Goal: Task Accomplishment & Management: Use online tool/utility

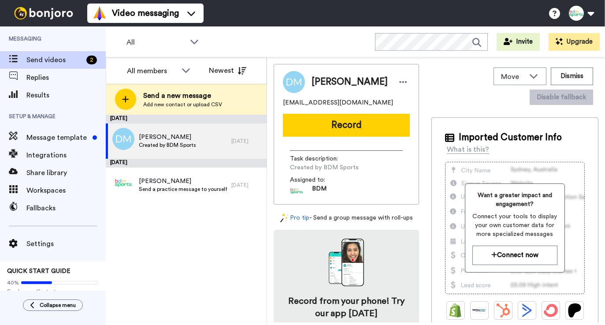
click at [183, 106] on span "Add new contact or upload CSV" at bounding box center [182, 104] width 79 height 7
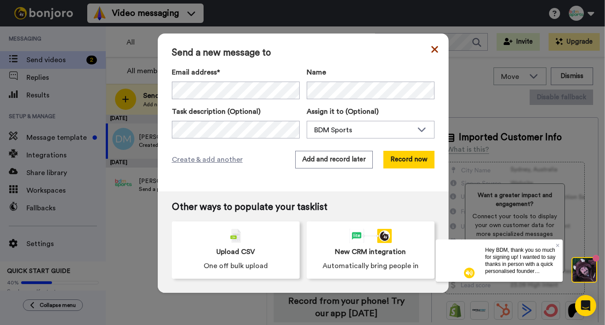
click at [431, 49] on icon at bounding box center [434, 49] width 7 height 11
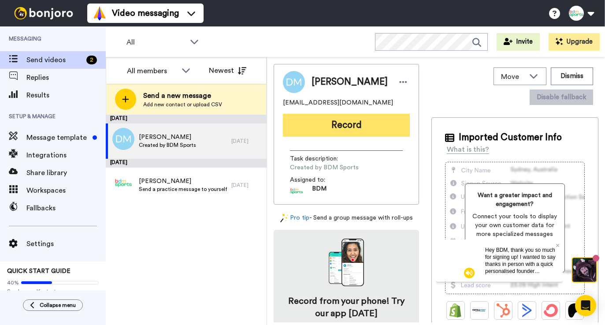
click at [334, 131] on button "Record" at bounding box center [346, 125] width 127 height 23
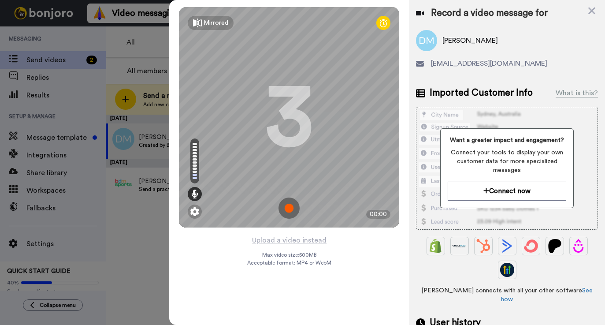
click at [291, 210] on img at bounding box center [289, 207] width 21 height 21
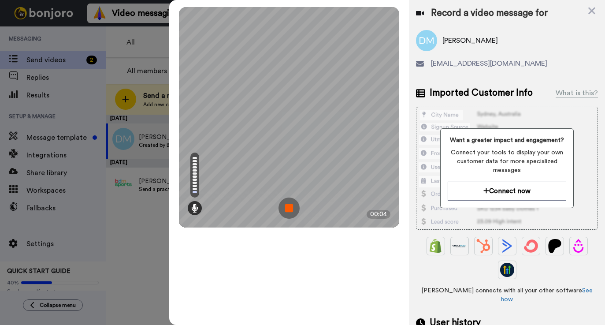
click at [291, 210] on img at bounding box center [289, 207] width 21 height 21
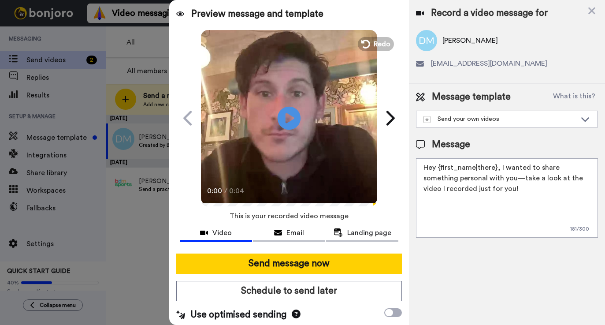
click at [286, 118] on icon at bounding box center [289, 117] width 23 height 23
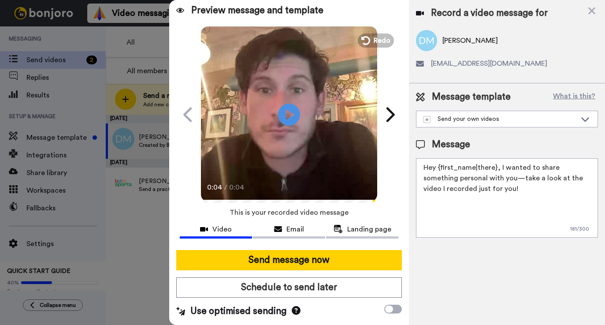
scroll to position [3, 0]
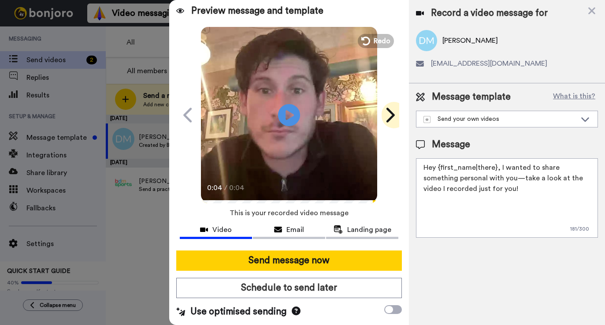
click at [390, 117] on icon at bounding box center [390, 115] width 14 height 17
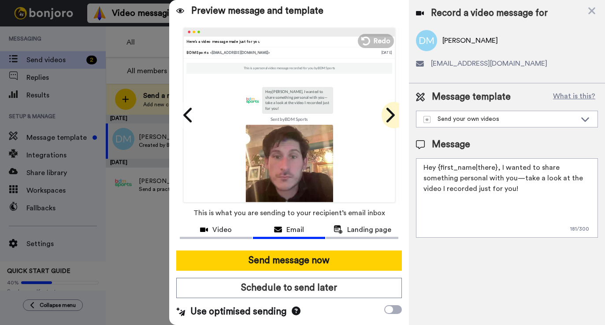
click at [390, 117] on icon at bounding box center [390, 115] width 14 height 17
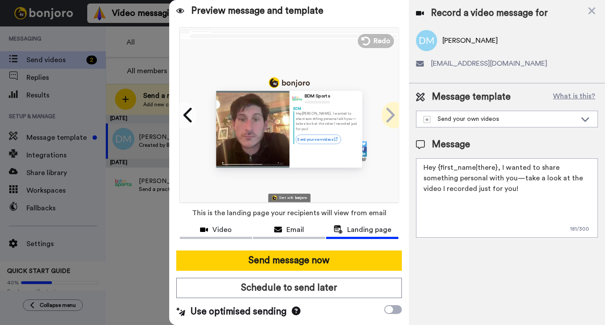
click at [390, 117] on icon at bounding box center [390, 115] width 14 height 17
click at [191, 112] on icon at bounding box center [189, 115] width 14 height 17
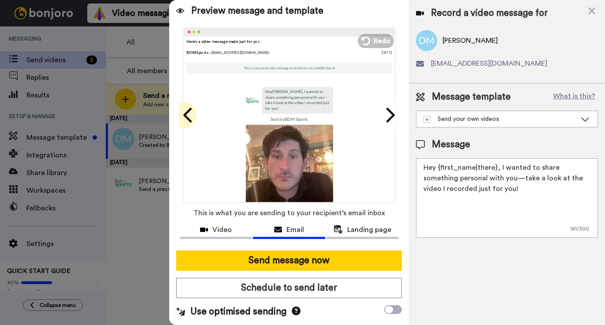
click at [191, 112] on icon at bounding box center [189, 115] width 14 height 17
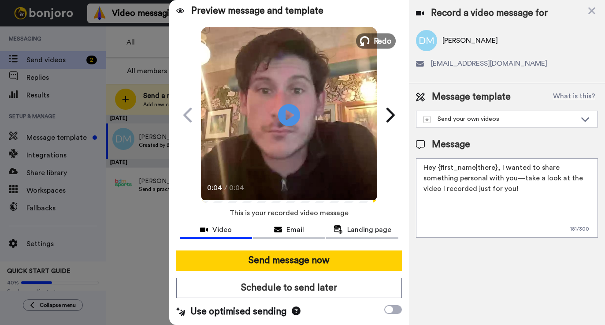
click at [383, 41] on span "Redo" at bounding box center [383, 40] width 19 height 11
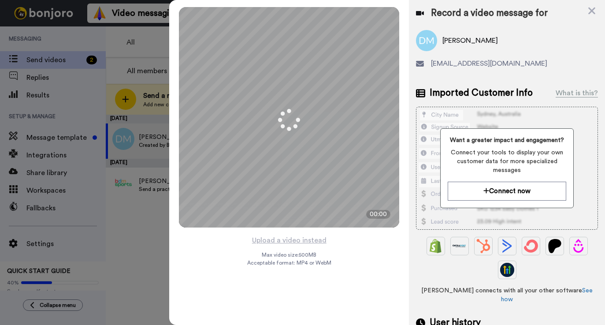
scroll to position [0, 0]
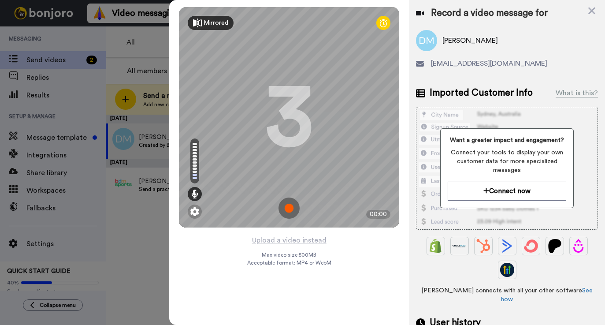
click at [210, 23] on div "Mirrored" at bounding box center [216, 23] width 25 height 9
click at [203, 29] on div "Mirror" at bounding box center [207, 23] width 39 height 14
click at [204, 26] on div "Mirrored" at bounding box center [216, 23] width 25 height 9
click at [385, 24] on icon at bounding box center [383, 23] width 7 height 9
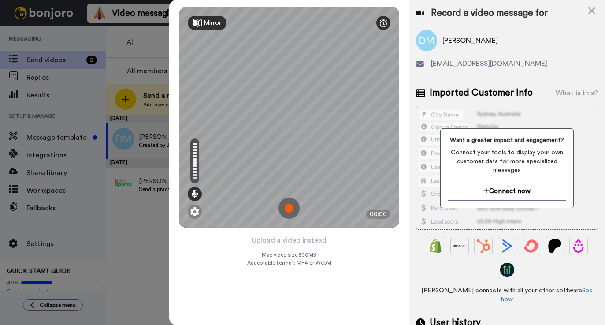
click at [389, 22] on div at bounding box center [383, 23] width 14 height 14
click at [291, 207] on img at bounding box center [289, 207] width 21 height 21
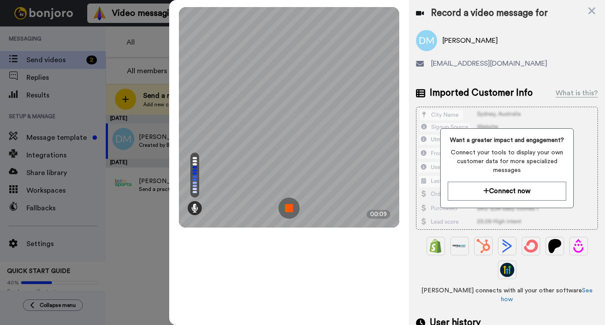
click at [291, 207] on img at bounding box center [289, 207] width 21 height 21
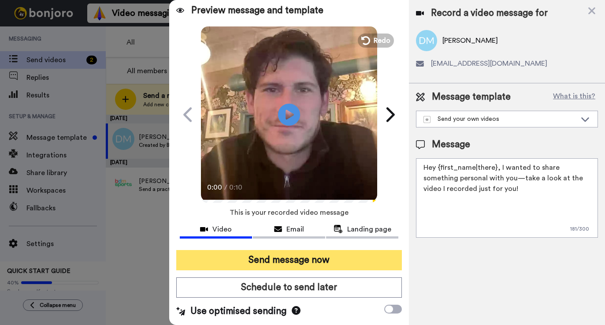
scroll to position [3, 0]
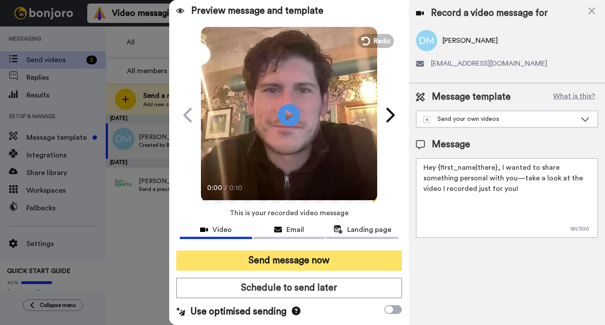
click at [315, 264] on button "Send message now" at bounding box center [289, 260] width 226 height 20
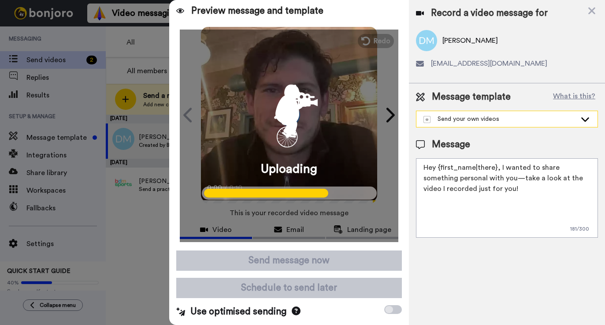
click at [489, 119] on div "Send your own videos" at bounding box center [499, 119] width 153 height 9
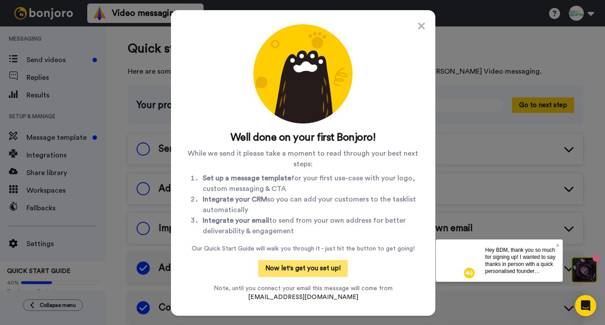
click at [315, 273] on button "Now let's get you set up!" at bounding box center [302, 268] width 89 height 17
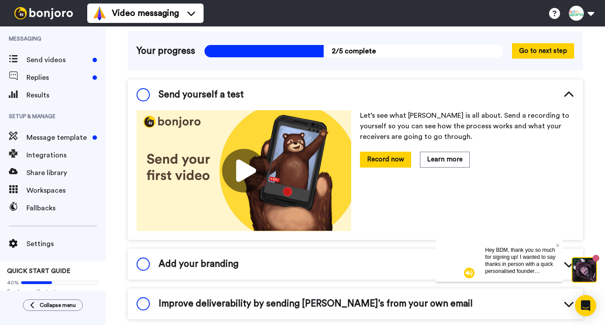
scroll to position [19, 0]
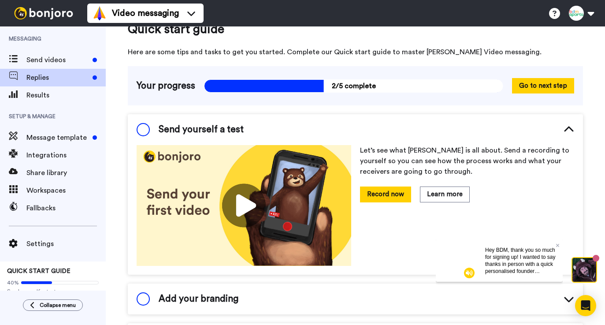
click at [57, 81] on span "Replies" at bounding box center [57, 77] width 63 height 11
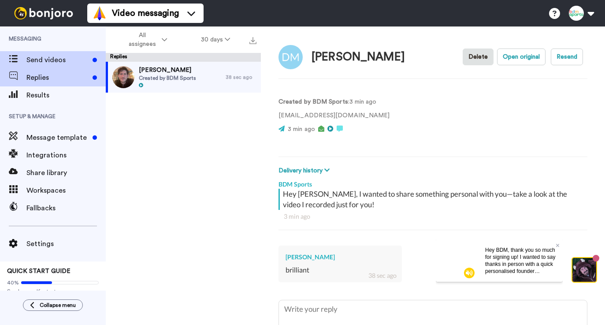
click at [52, 62] on span "Send videos" at bounding box center [57, 60] width 63 height 11
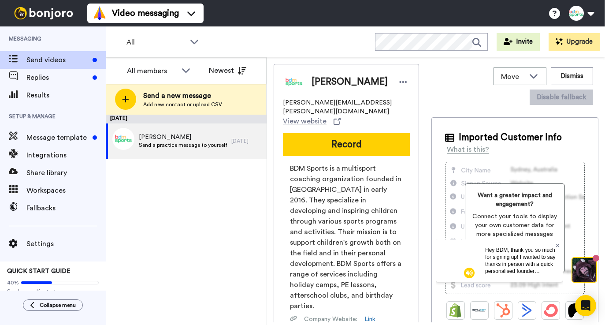
click at [558, 245] on icon at bounding box center [558, 245] width 4 height 4
click at [584, 272] on img at bounding box center [584, 270] width 24 height 24
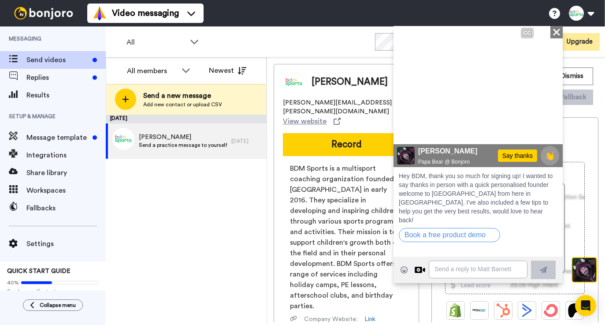
click at [411, 135] on icon at bounding box center [406, 129] width 11 height 13
click at [405, 133] on icon at bounding box center [406, 129] width 13 height 15
click at [450, 227] on button "Book a free product demo" at bounding box center [449, 234] width 107 height 15
click at [557, 32] on icon at bounding box center [556, 31] width 7 height 7
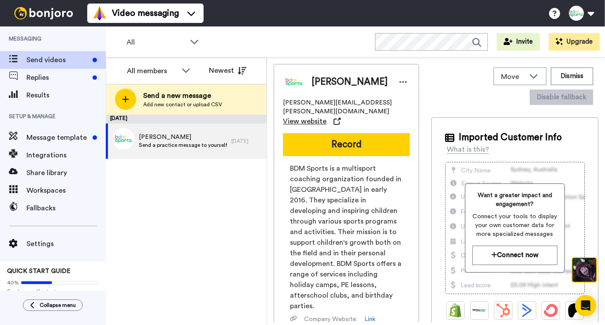
click at [310, 116] on span "View website" at bounding box center [305, 121] width 44 height 11
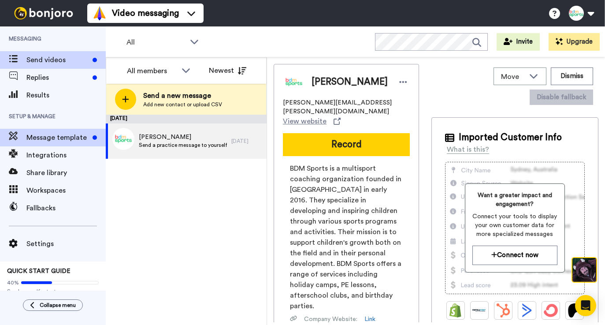
click at [76, 140] on span "Message template" at bounding box center [57, 137] width 63 height 11
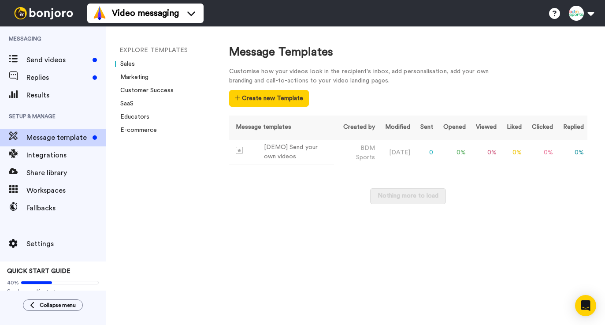
click at [131, 63] on link "Sales" at bounding box center [125, 64] width 20 height 6
click at [201, 234] on div "EXPLORE TEMPLATES Sales Marketing Customer Success SaaS Educators E-commerce" at bounding box center [159, 175] width 106 height 298
click at [140, 120] on link "Educators" at bounding box center [132, 117] width 34 height 6
click at [63, 76] on span "Replies" at bounding box center [57, 77] width 63 height 11
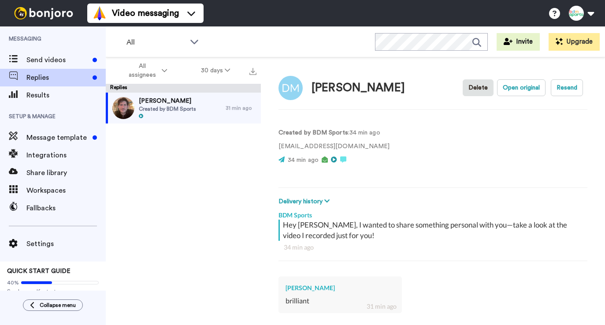
scroll to position [31, 0]
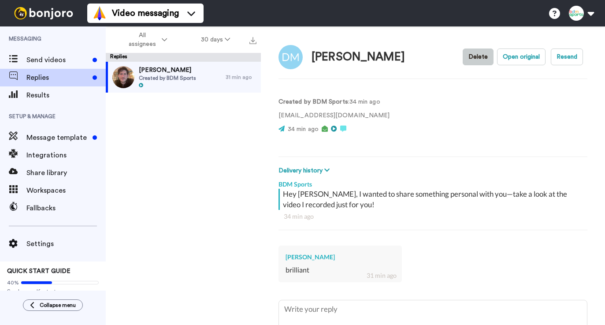
click at [473, 54] on button "Delete" at bounding box center [478, 56] width 31 height 17
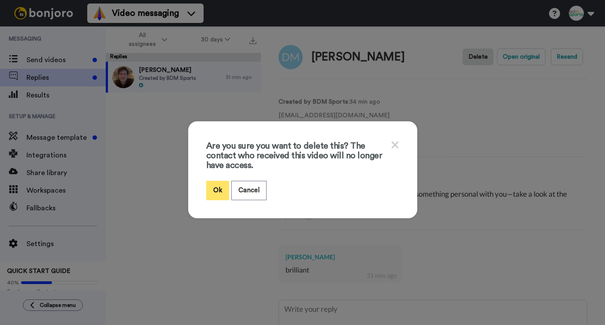
click at [217, 193] on button "Ok" at bounding box center [217, 190] width 23 height 19
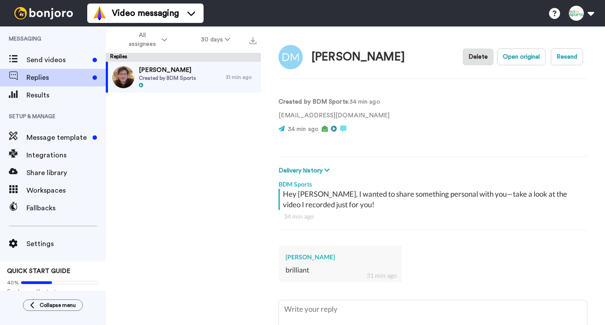
type textarea "x"
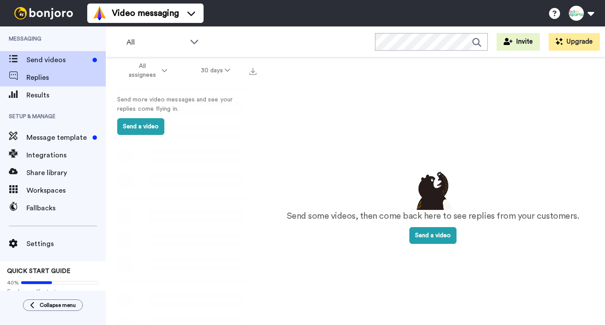
click at [59, 61] on span "Send videos" at bounding box center [57, 60] width 63 height 11
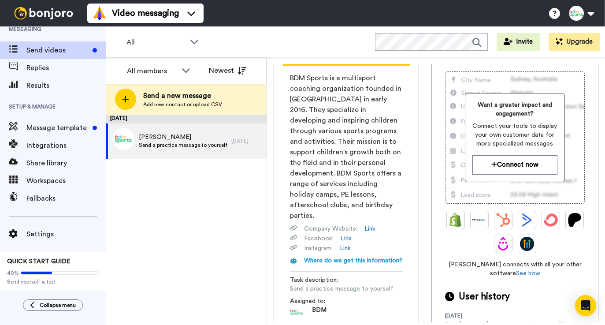
scroll to position [86, 0]
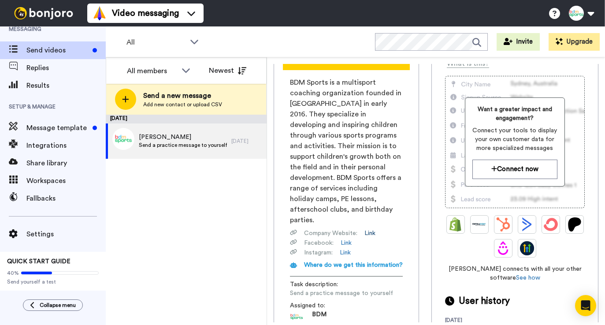
click at [373, 229] on link "Link" at bounding box center [369, 233] width 11 height 9
click at [345, 238] on link "Link" at bounding box center [346, 242] width 11 height 9
click at [354, 301] on div "Assigned to: BDM" at bounding box center [346, 312] width 113 height 22
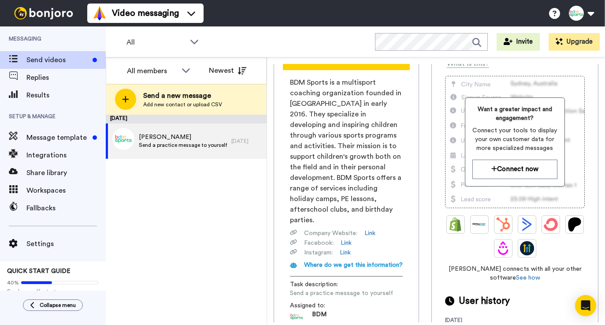
scroll to position [84, 0]
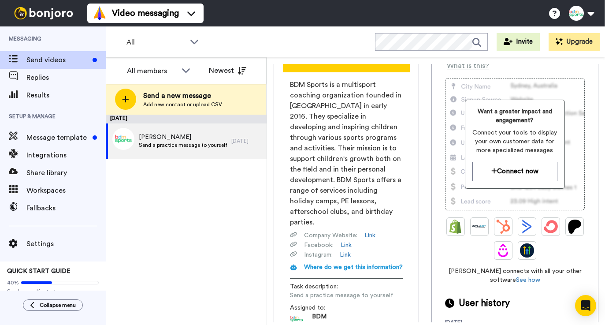
click at [345, 291] on span "Send a practice message to yourself" at bounding box center [341, 295] width 103 height 9
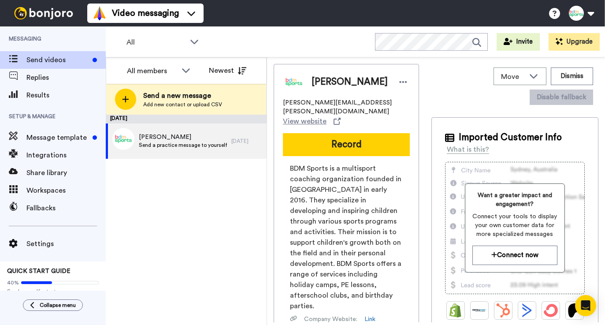
scroll to position [0, 0]
click at [399, 84] on icon at bounding box center [403, 82] width 8 height 9
click at [412, 96] on li "Edit contact" at bounding box center [410, 97] width 64 height 12
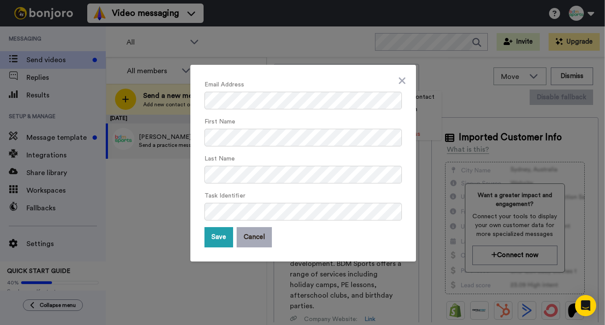
click at [268, 230] on button "Cancel" at bounding box center [254, 237] width 35 height 20
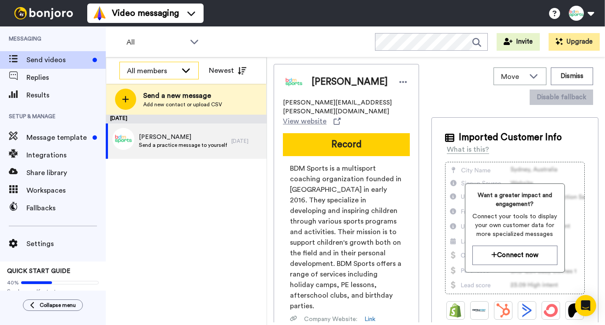
click at [187, 68] on icon at bounding box center [186, 70] width 11 height 9
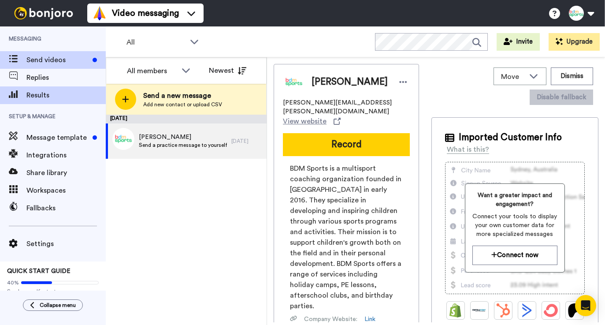
click at [46, 99] on span "Results" at bounding box center [65, 95] width 79 height 11
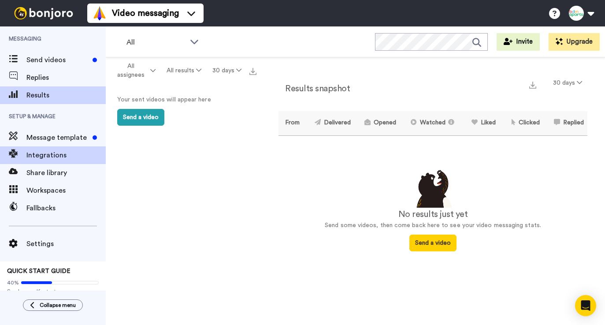
click at [49, 156] on span "Integrations" at bounding box center [65, 155] width 79 height 11
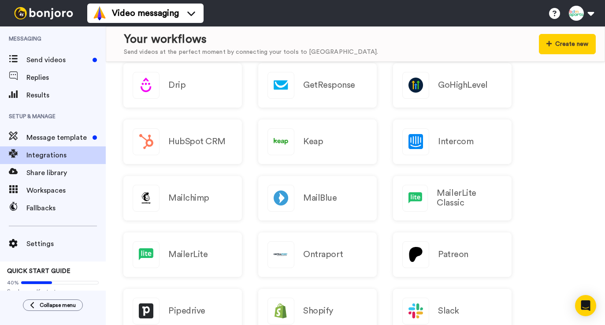
scroll to position [248, 0]
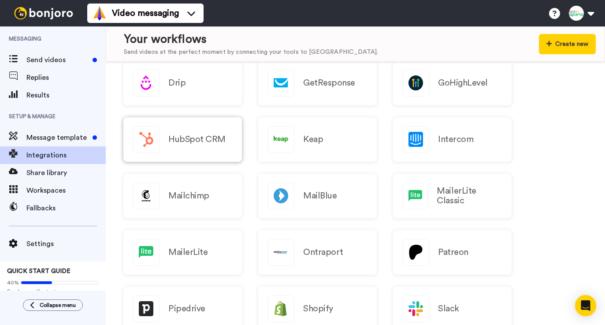
click at [186, 141] on h2 "HubSpot CRM" at bounding box center [196, 139] width 57 height 10
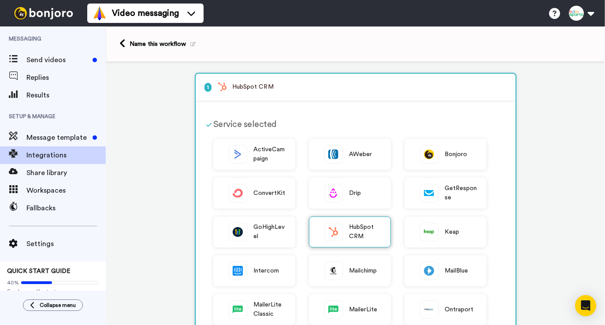
click at [343, 237] on div "HubSpot CRM" at bounding box center [350, 231] width 82 height 31
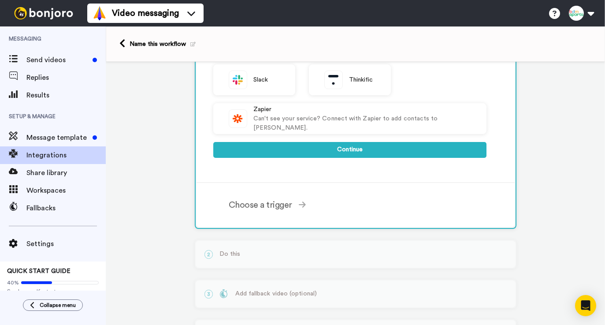
scroll to position [330, 0]
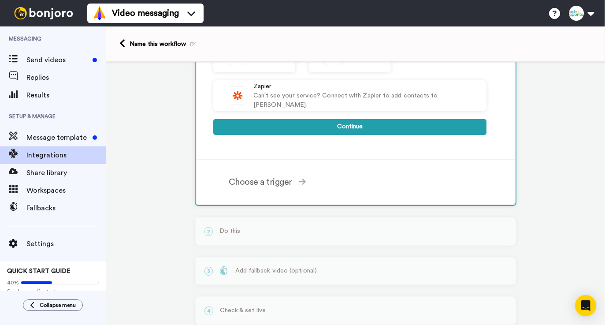
click at [342, 130] on button "Continue" at bounding box center [349, 127] width 273 height 16
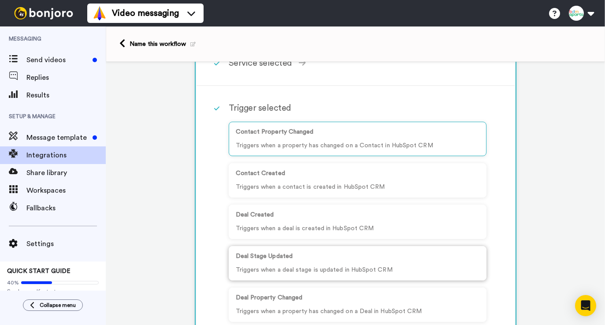
scroll to position [53, 0]
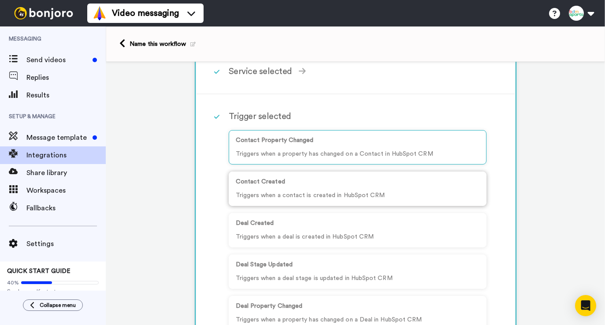
click at [382, 183] on p "Contact Created" at bounding box center [358, 181] width 244 height 9
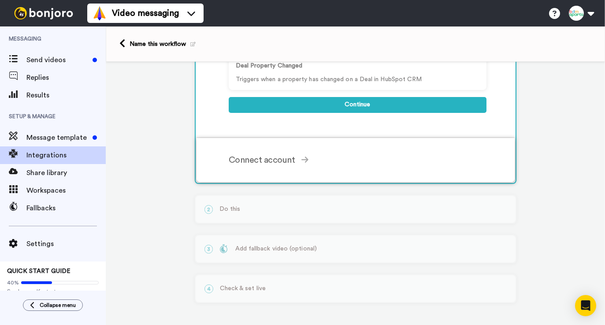
click at [282, 163] on div "Connect account" at bounding box center [358, 159] width 258 height 13
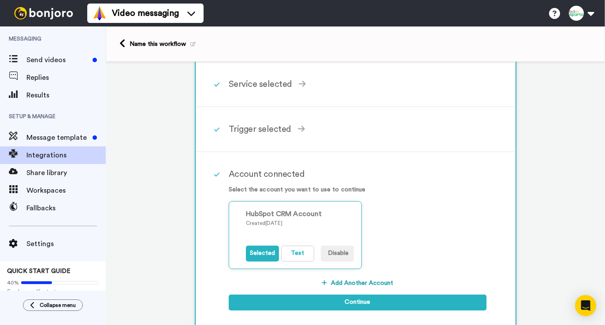
scroll to position [41, 0]
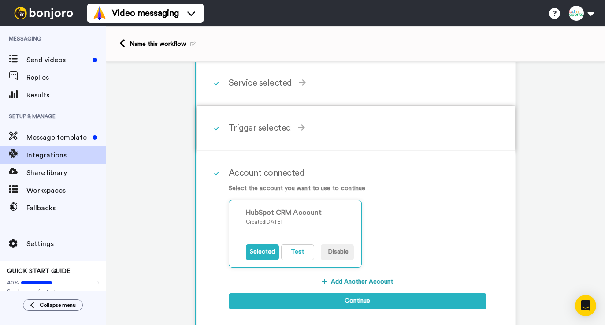
click at [291, 134] on div "Trigger selected" at bounding box center [358, 127] width 258 height 13
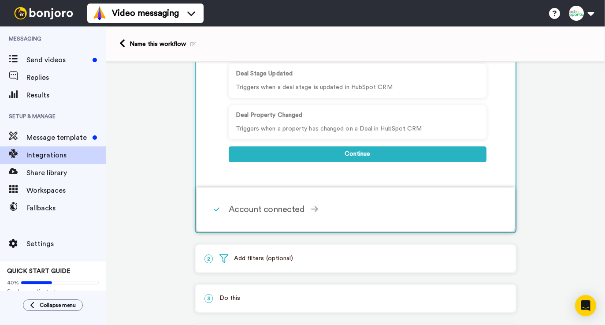
click at [250, 216] on div "Account connected Select the account you want to use to continue HubSpot CRM Ac…" at bounding box center [367, 209] width 277 height 26
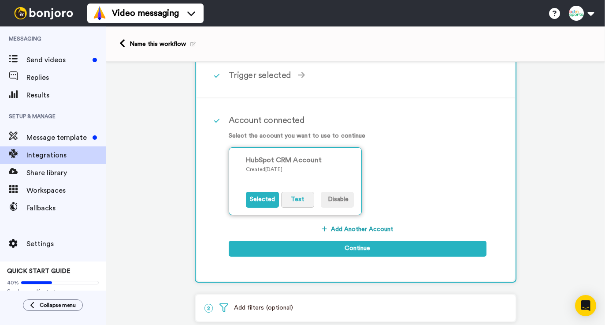
scroll to position [93, 0]
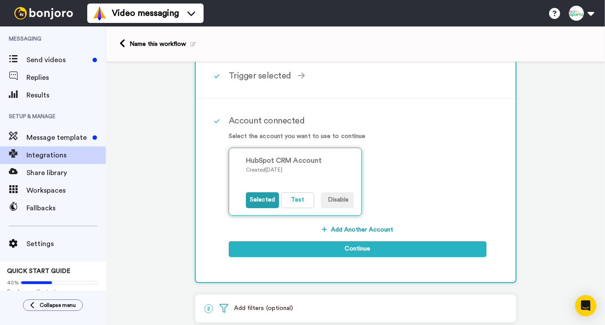
click at [270, 202] on button "Selected" at bounding box center [262, 200] width 33 height 16
click at [302, 200] on button "Test" at bounding box center [297, 200] width 33 height 16
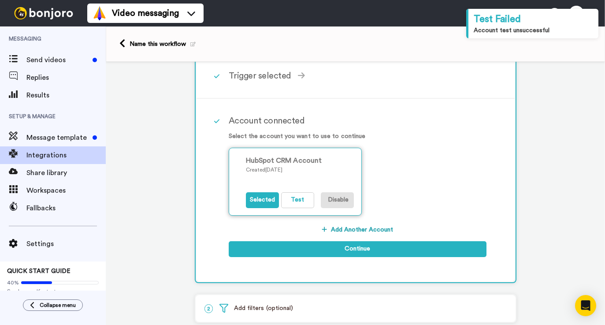
click at [343, 198] on button "Disable" at bounding box center [337, 200] width 33 height 16
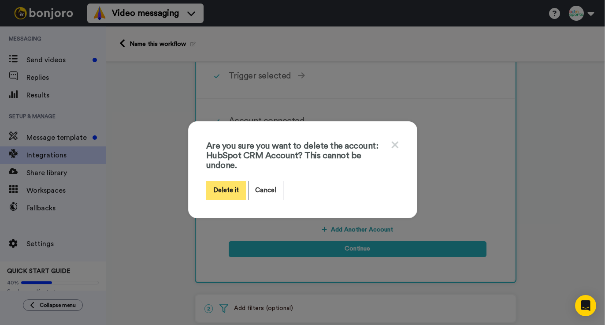
click at [230, 195] on button "Delete it" at bounding box center [226, 190] width 40 height 19
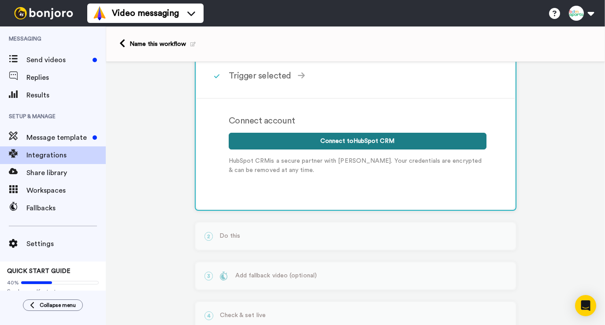
click at [344, 143] on button "Connect to HubSpot CRM" at bounding box center [358, 141] width 258 height 17
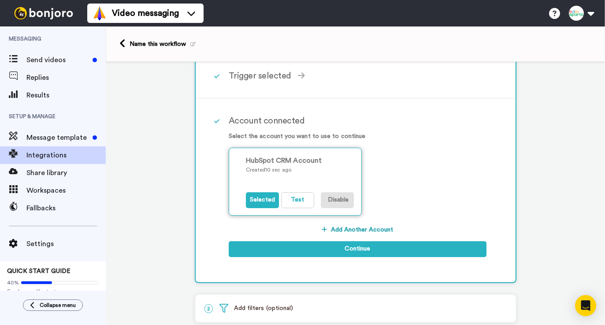
click at [331, 202] on button "Disable" at bounding box center [337, 200] width 33 height 16
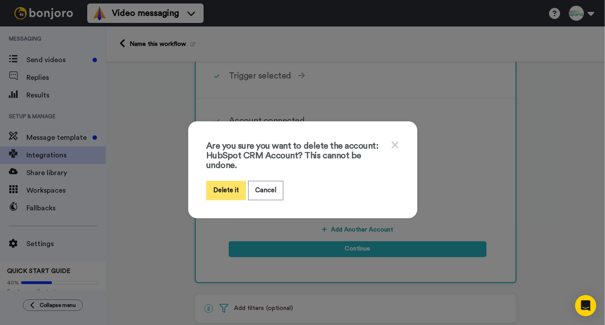
click at [235, 193] on button "Delete it" at bounding box center [226, 190] width 40 height 19
